Goal: Task Accomplishment & Management: Use online tool/utility

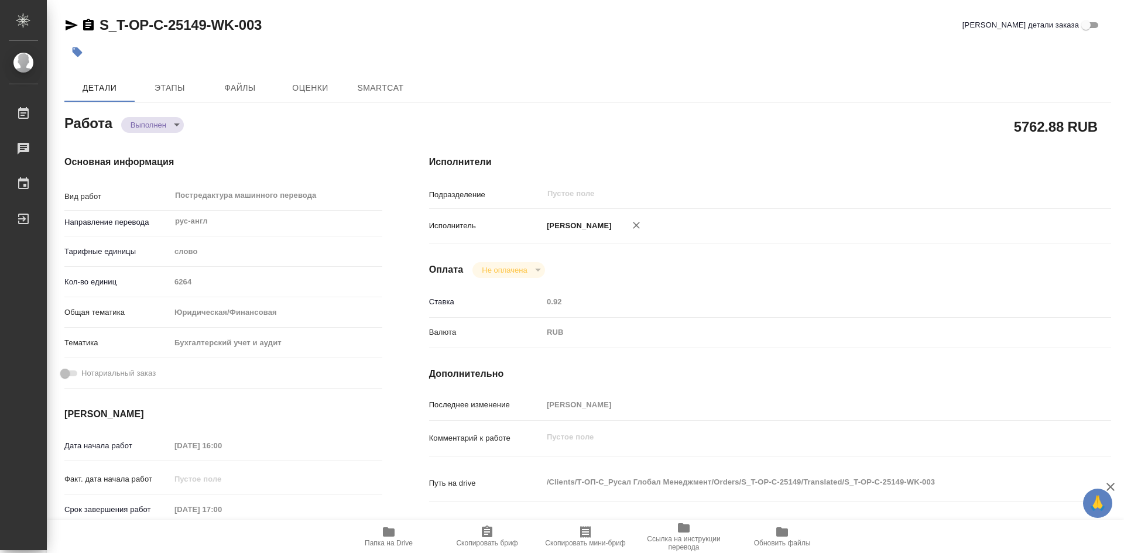
type textarea "x"
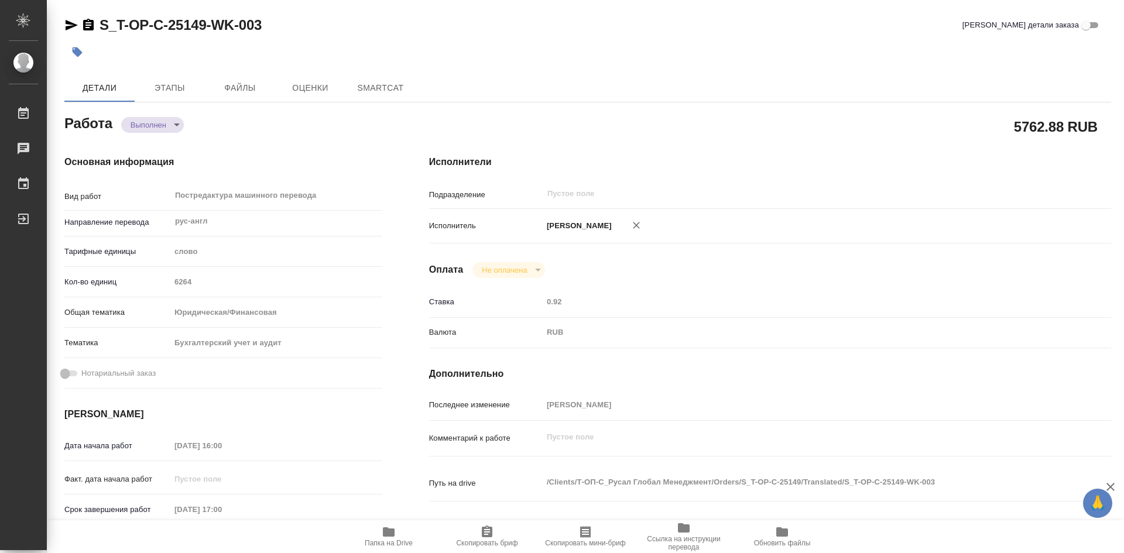
type textarea "x"
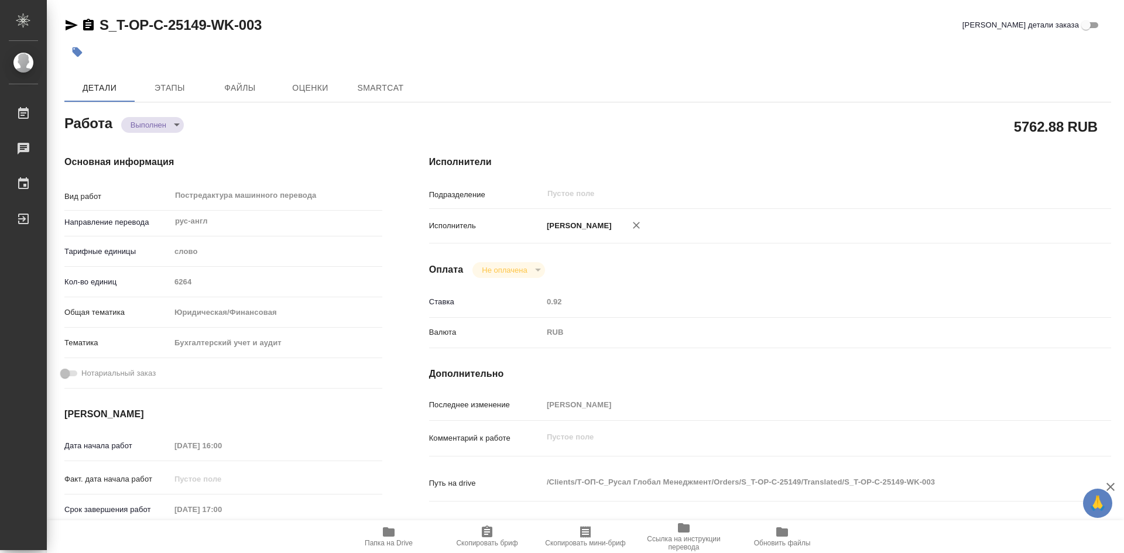
type textarea "x"
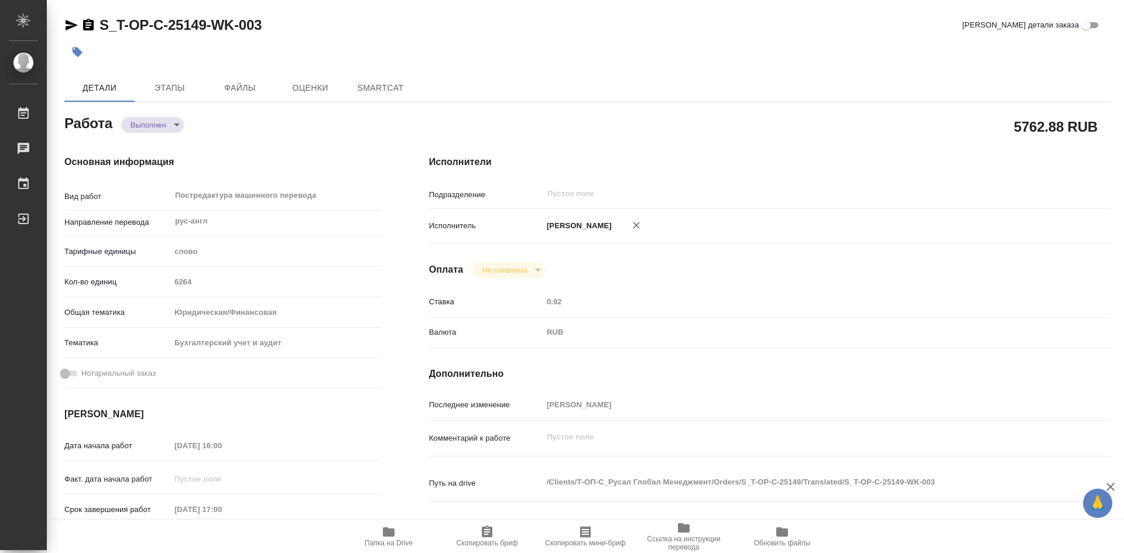
type textarea "x"
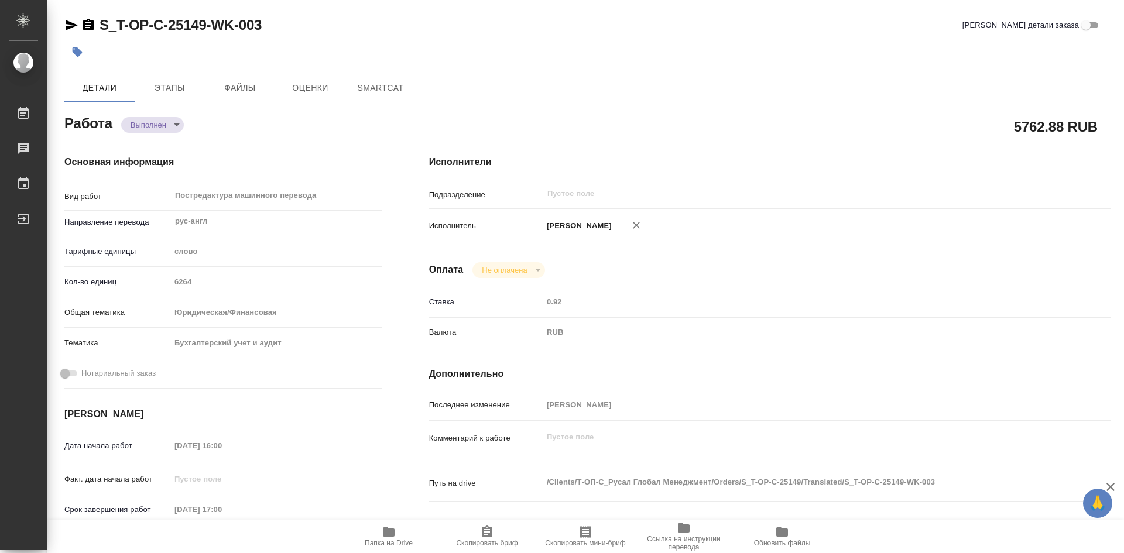
type textarea "x"
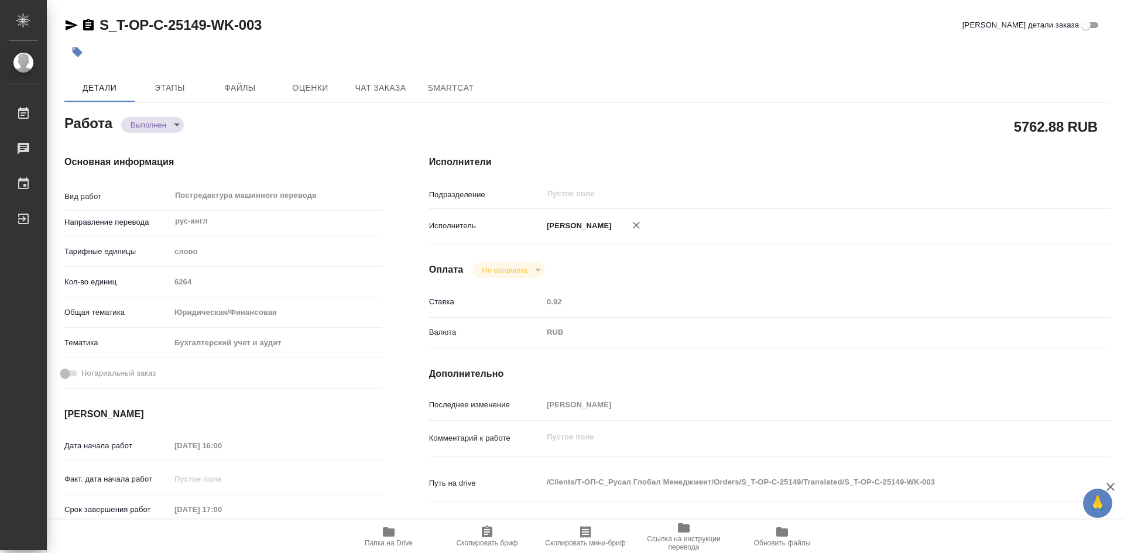
type textarea "x"
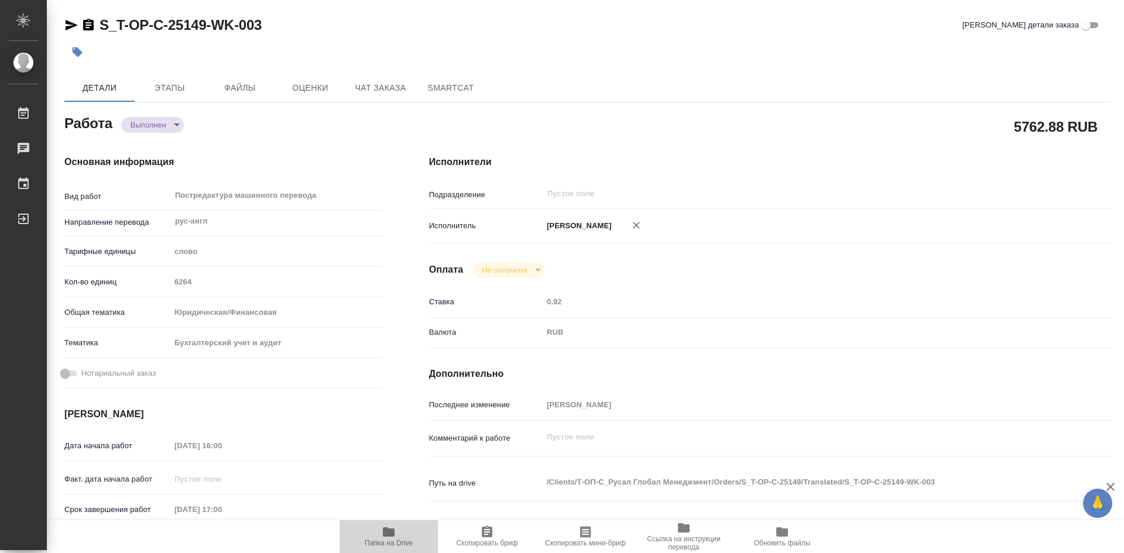
click at [388, 532] on icon "button" at bounding box center [389, 531] width 12 height 9
type textarea "x"
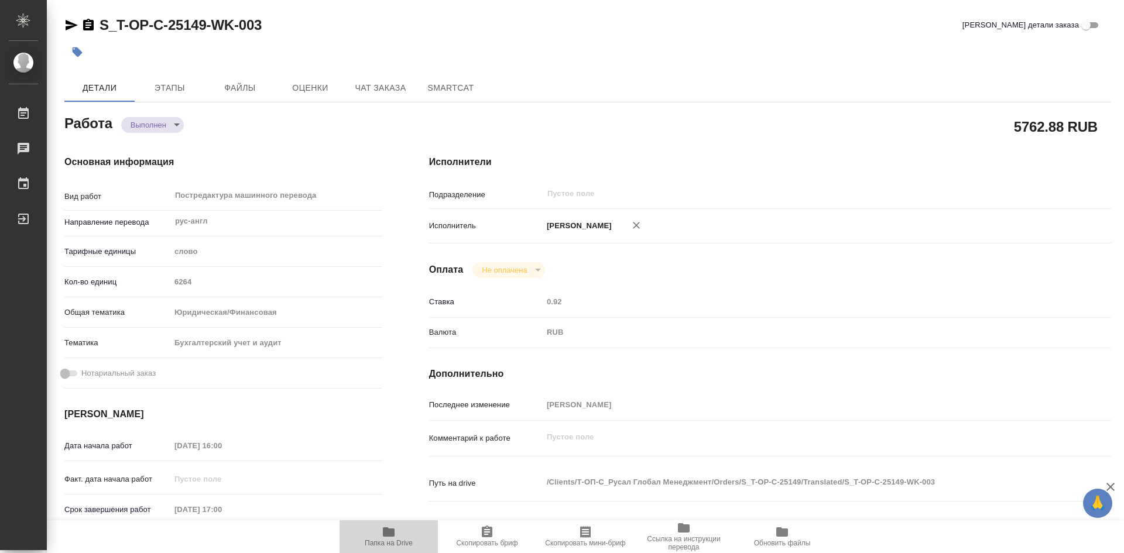
type textarea "x"
click at [388, 532] on icon "button" at bounding box center [389, 531] width 12 height 9
click at [171, 86] on span "Этапы" at bounding box center [170, 88] width 56 height 15
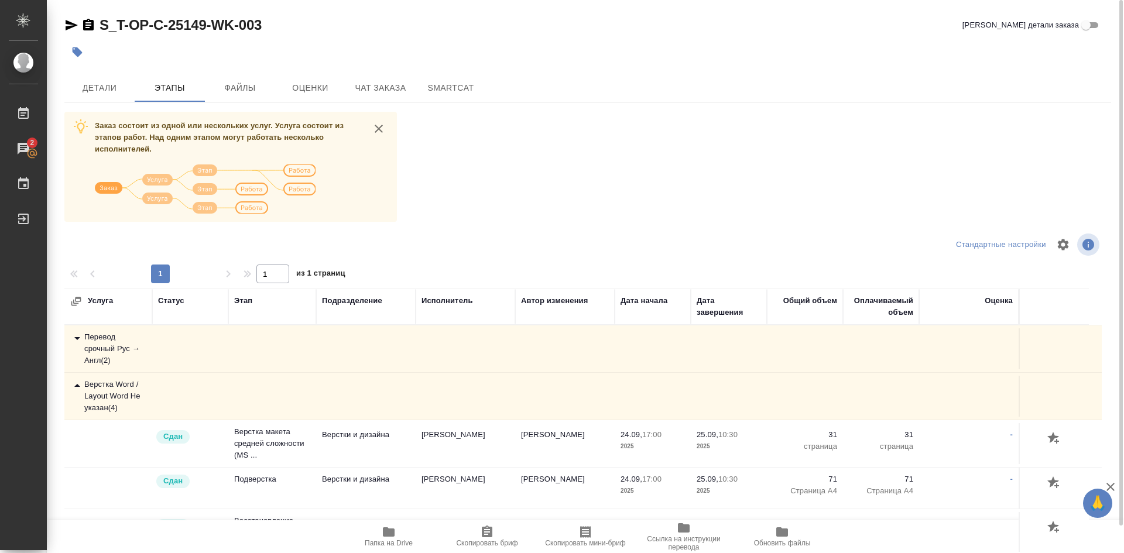
click at [105, 353] on div "Перевод срочный Рус → Англ ( 2 )" at bounding box center [108, 348] width 76 height 35
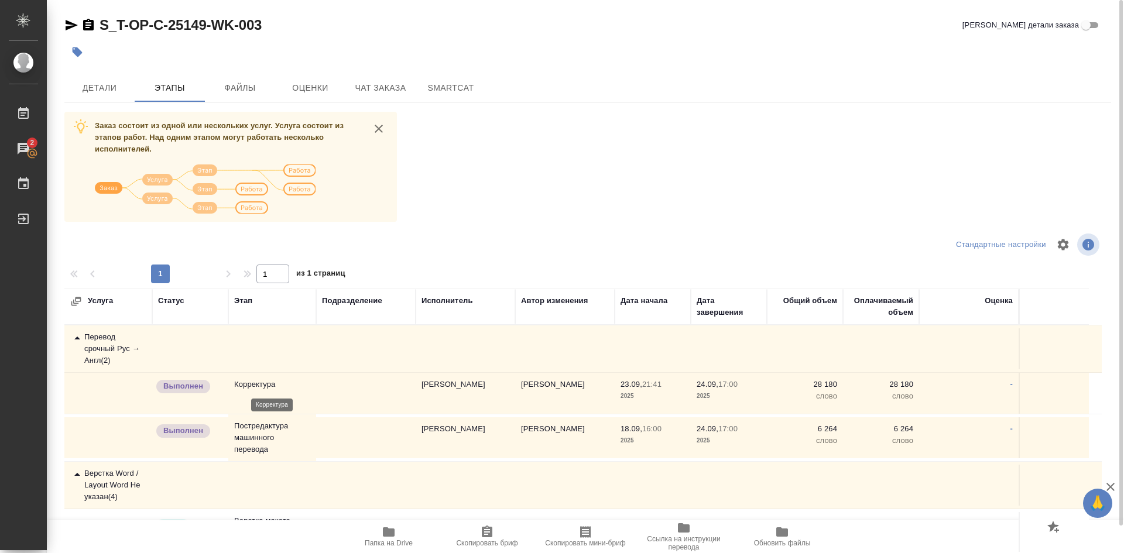
click at [270, 382] on p "Корректура" at bounding box center [272, 385] width 76 height 12
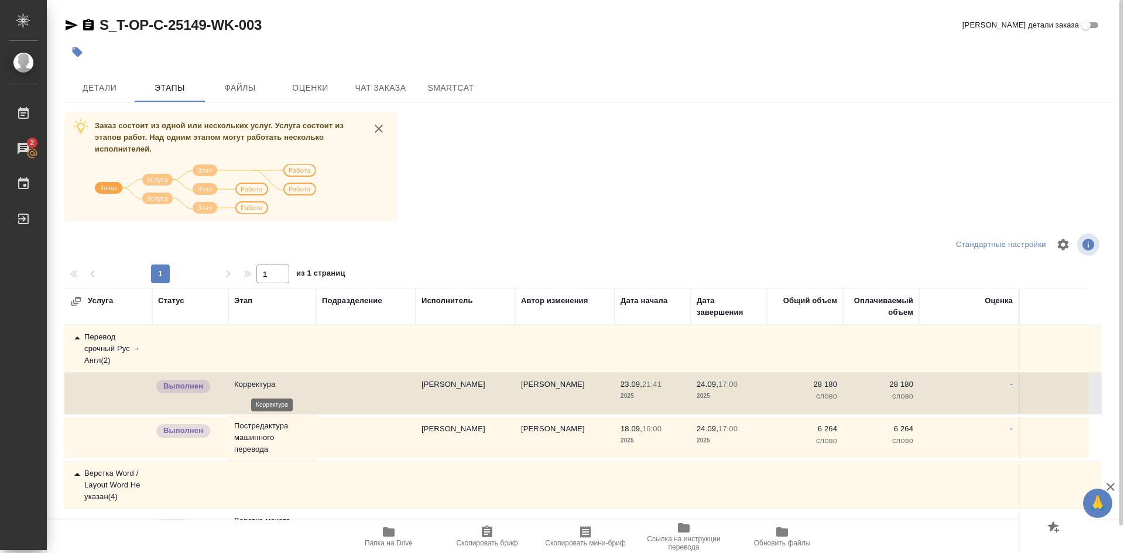
click at [251, 382] on p "Корректура" at bounding box center [272, 385] width 76 height 12
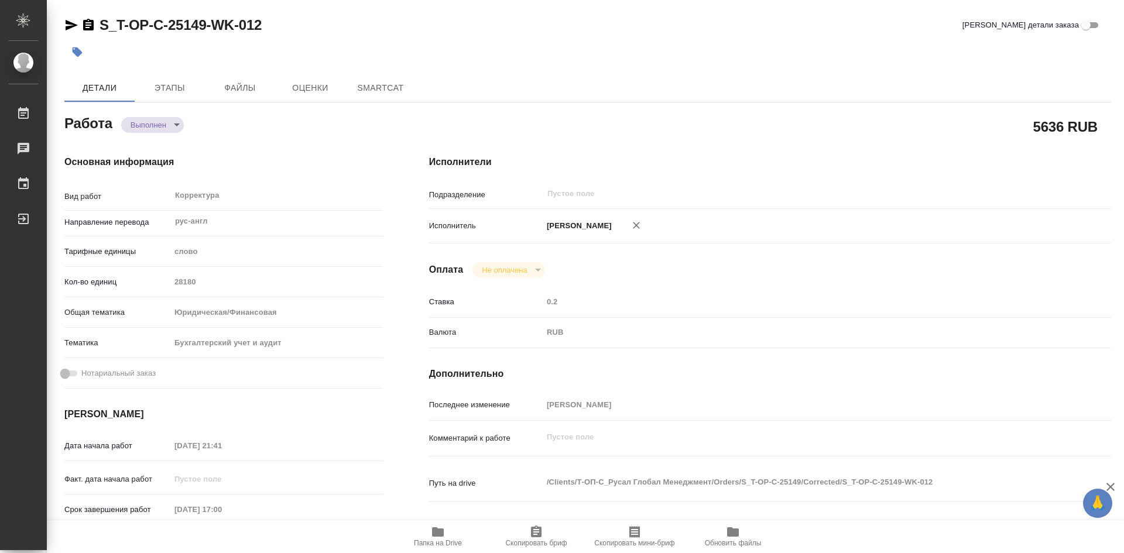
type textarea "x"
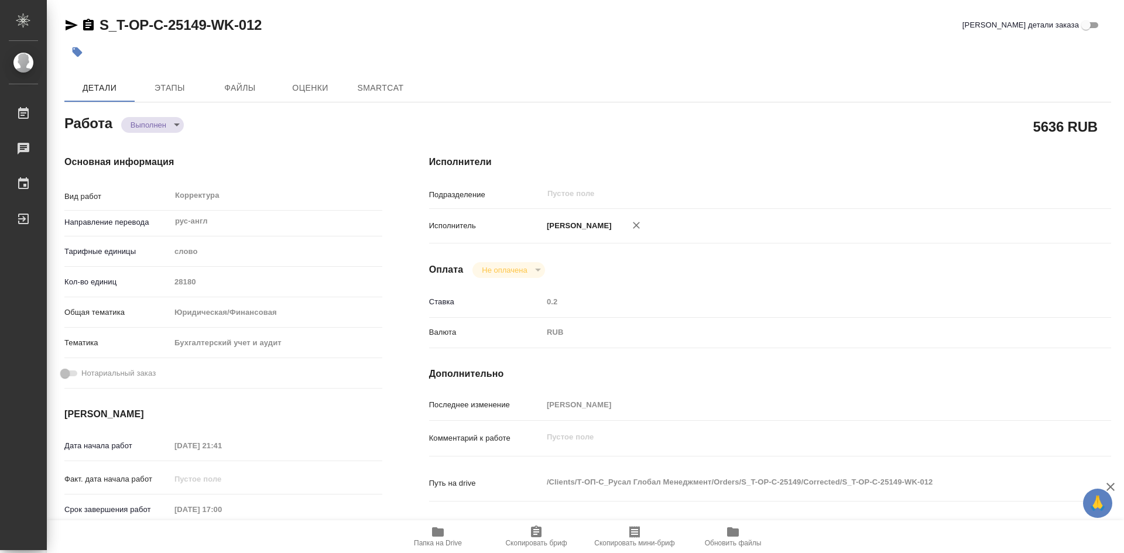
type textarea "x"
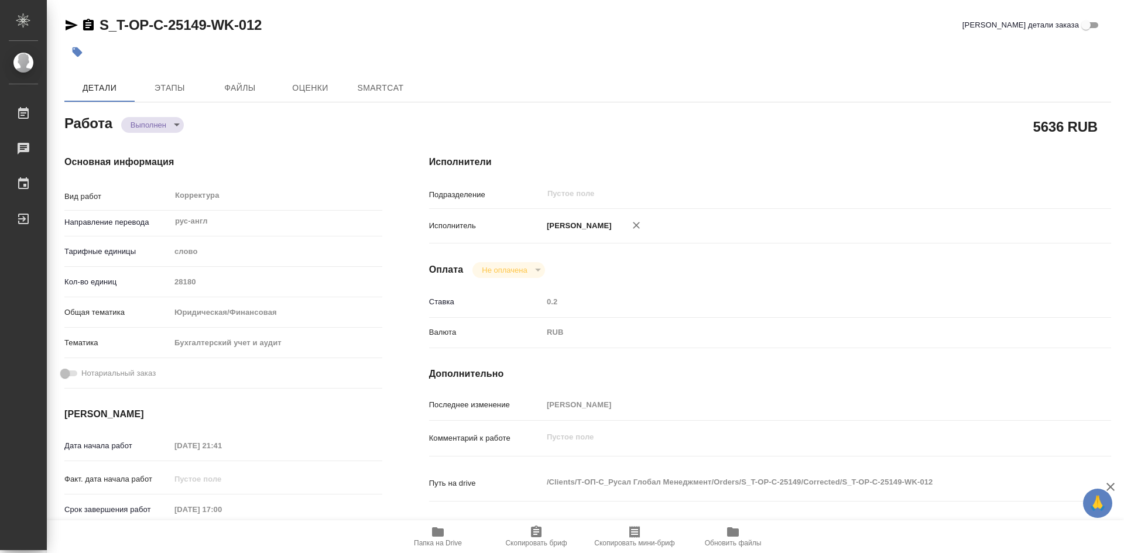
type textarea "x"
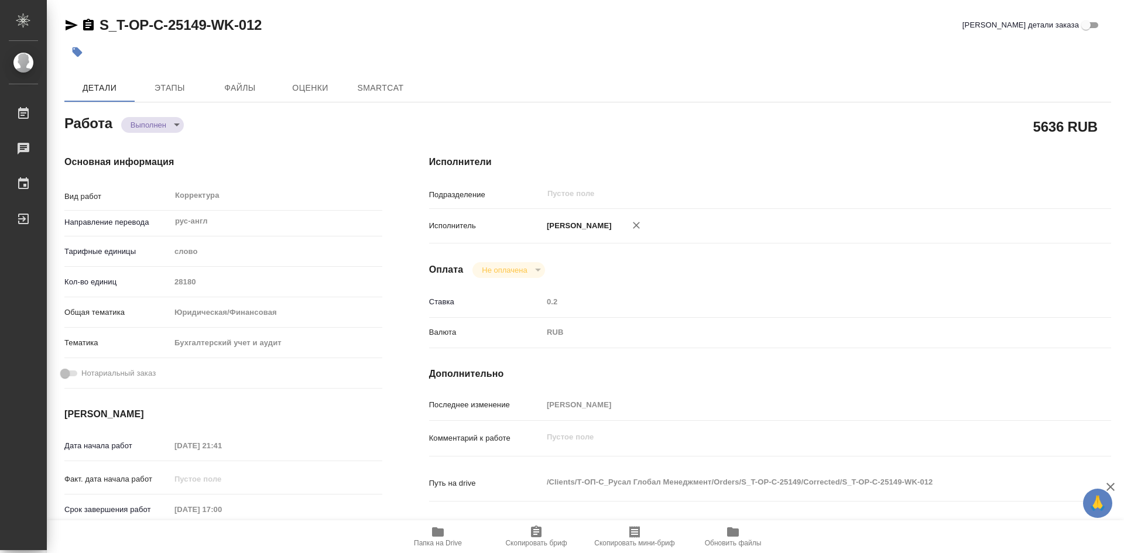
type textarea "x"
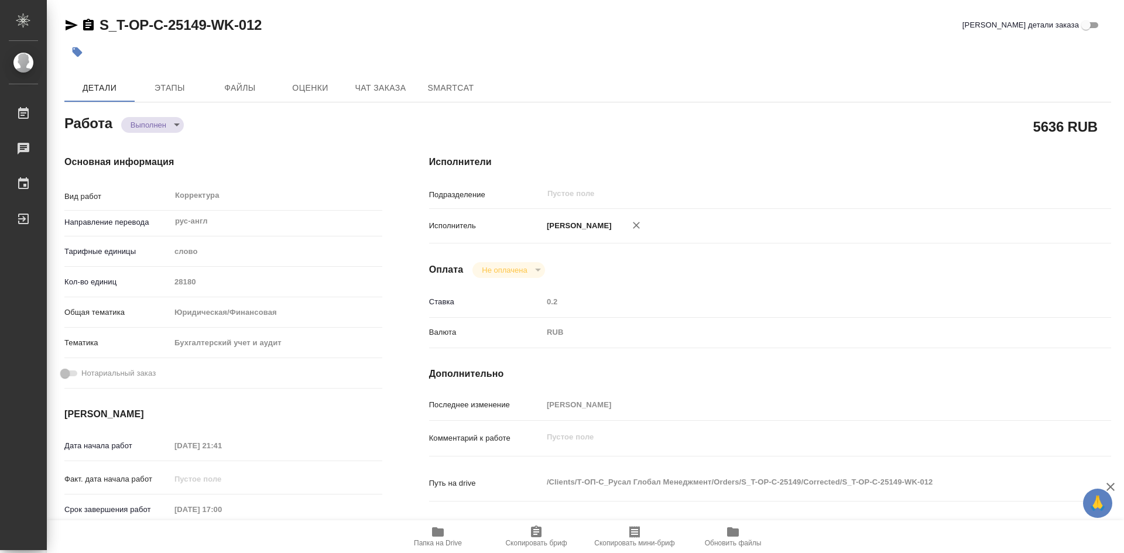
click at [438, 534] on icon "button" at bounding box center [438, 531] width 12 height 9
type textarea "x"
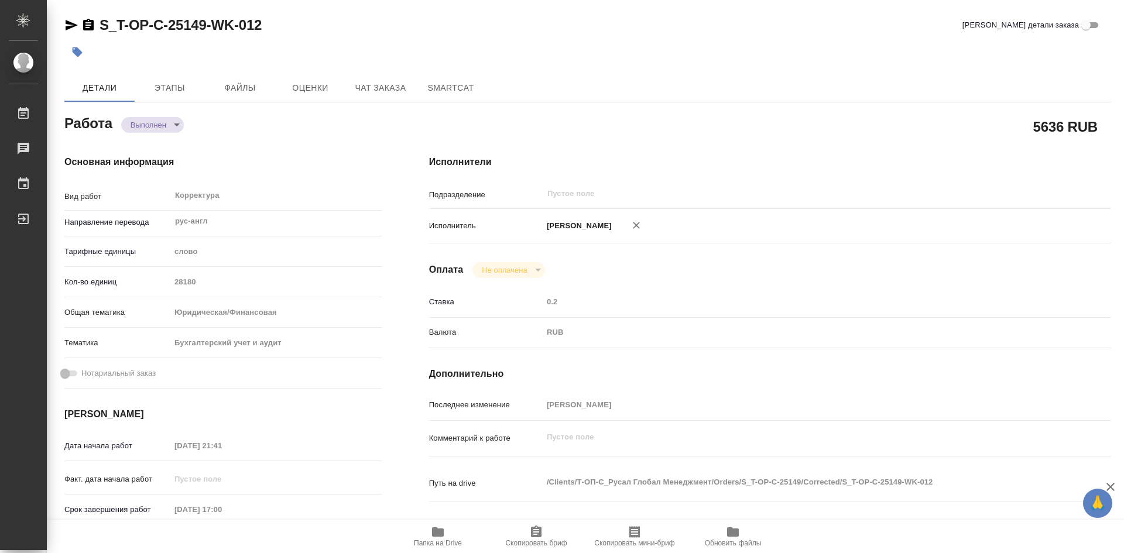
type textarea "x"
click at [438, 534] on icon "button" at bounding box center [438, 531] width 12 height 9
type textarea "x"
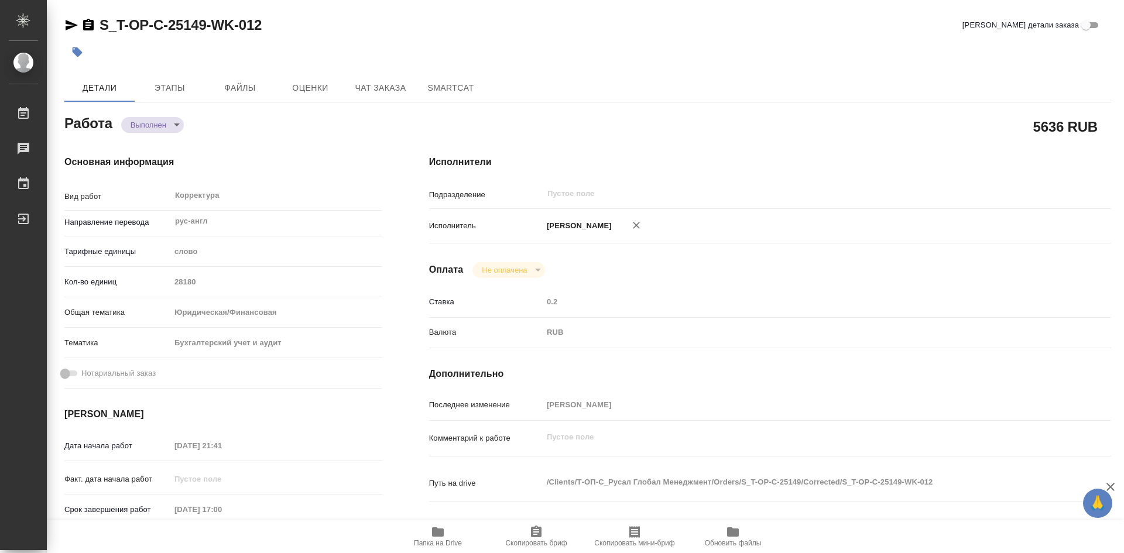
type textarea "x"
